Goal: Task Accomplishment & Management: Manage account settings

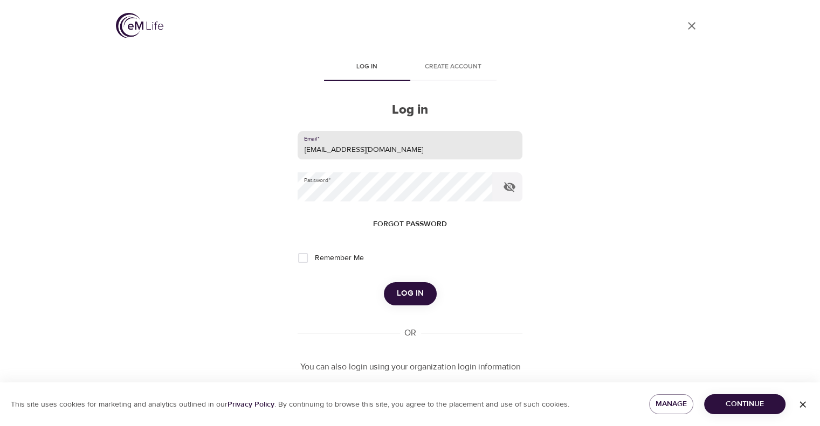
drag, startPoint x: 385, startPoint y: 154, endPoint x: 233, endPoint y: 168, distance: 152.7
click at [234, 168] on div "User Profile Log in Create account Log in Email   * leclercs@aetna.com Password…" at bounding box center [410, 213] width 615 height 426
type input "whispersll@cox.net"
click at [247, 195] on div "User Profile Log in Create account Log in Email   * whispersll@cox.net Password…" at bounding box center [410, 213] width 615 height 426
click at [384, 283] on button "Log in" at bounding box center [410, 294] width 53 height 23
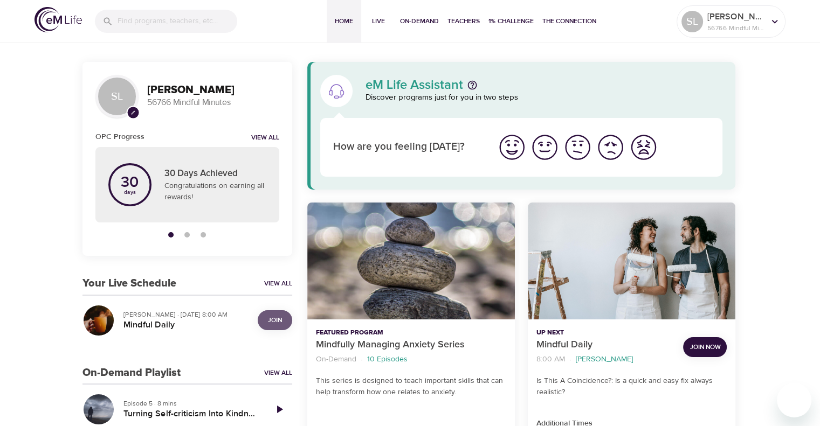
click at [272, 311] on button "Join" at bounding box center [275, 321] width 35 height 20
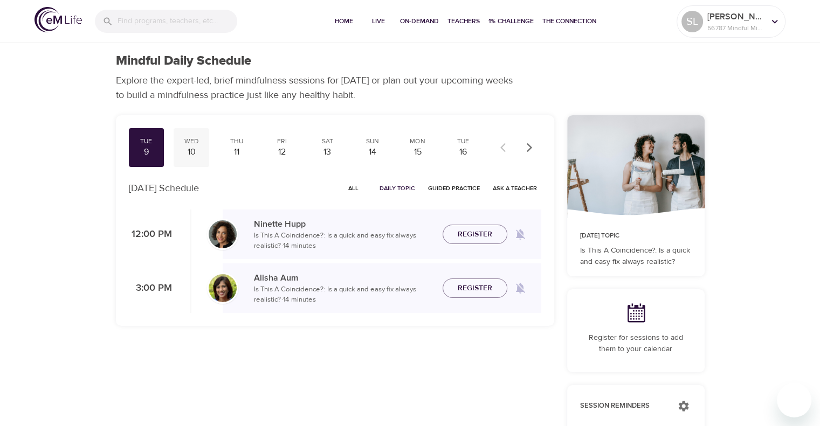
click at [189, 150] on div "10" at bounding box center [191, 152] width 27 height 12
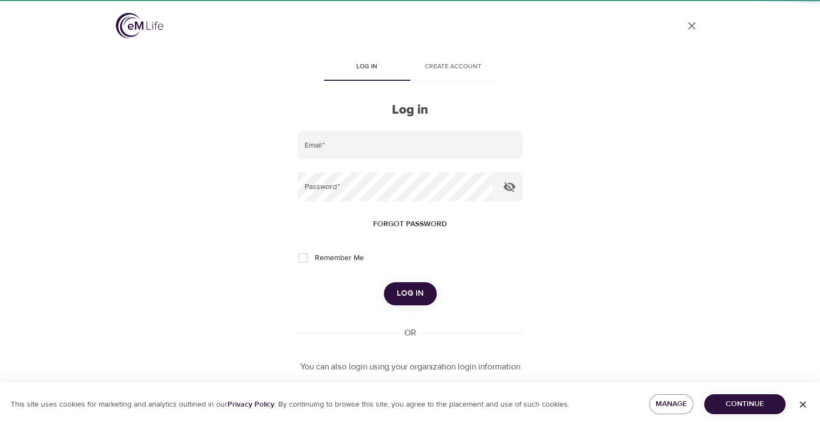
type input "[EMAIL_ADDRESS][DOMAIN_NAME]"
